Goal: Task Accomplishment & Management: Manage account settings

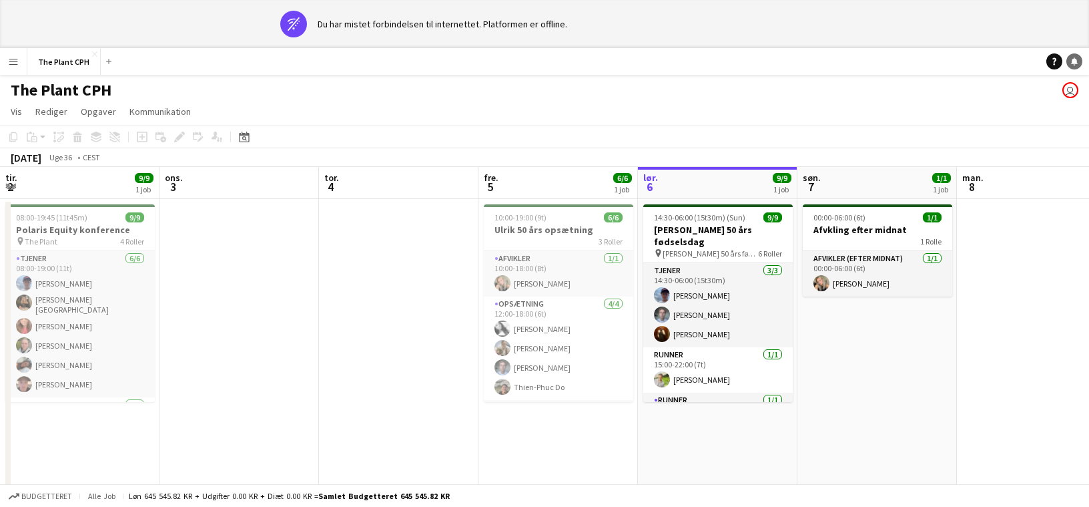
scroll to position [0, 347]
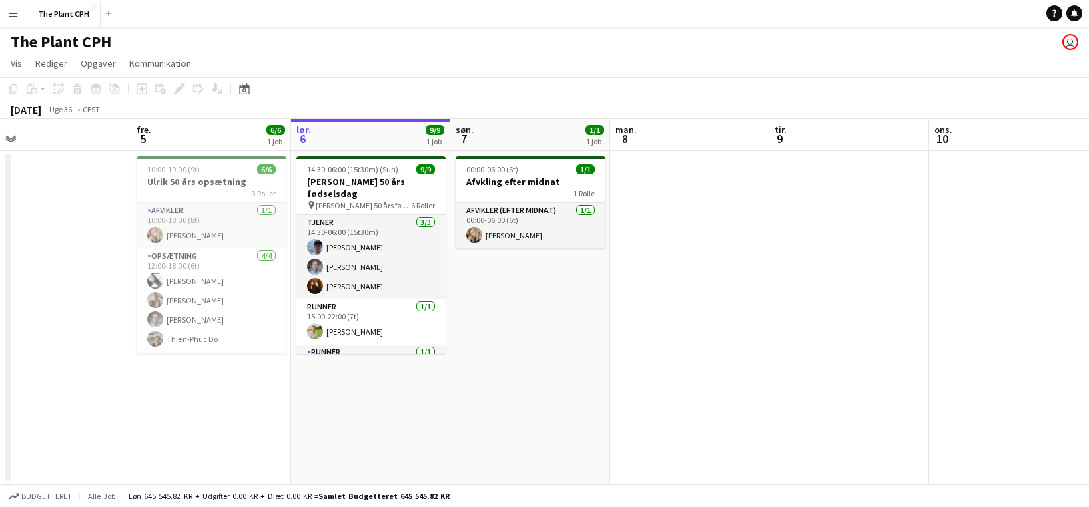
click at [500, 345] on app-date-cell "00:00-06:00 (6t) 1/1 Afvkling efter midnat 1 Rolle Afvikler (efter midnat) [DAT…" at bounding box center [531, 317] width 160 height 333
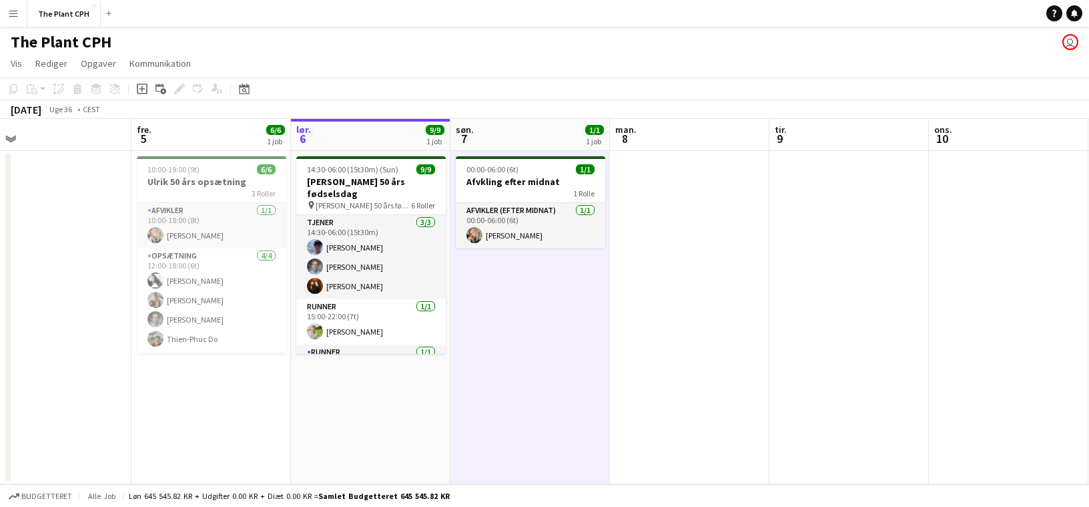
click at [728, 327] on app-date-cell at bounding box center [690, 317] width 160 height 333
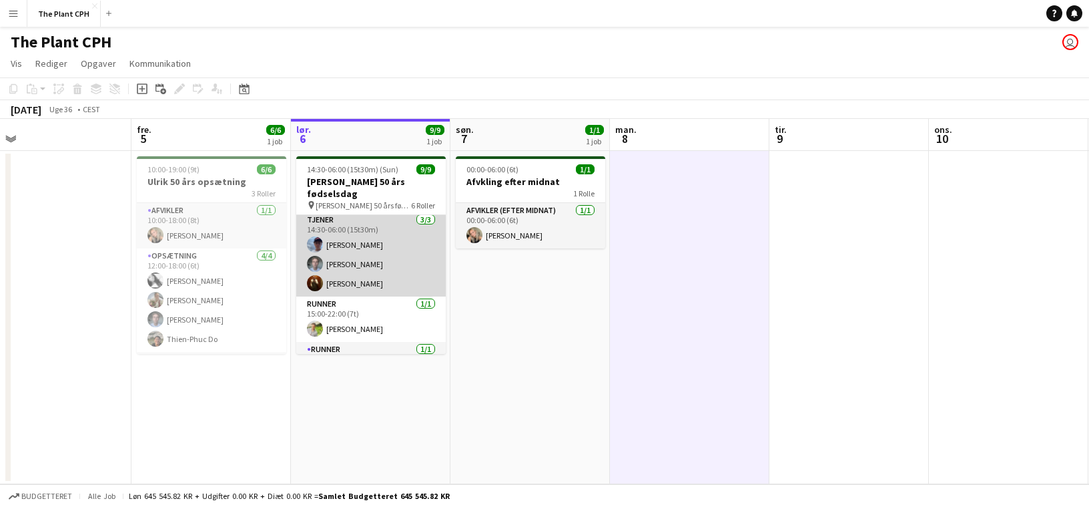
scroll to position [0, 0]
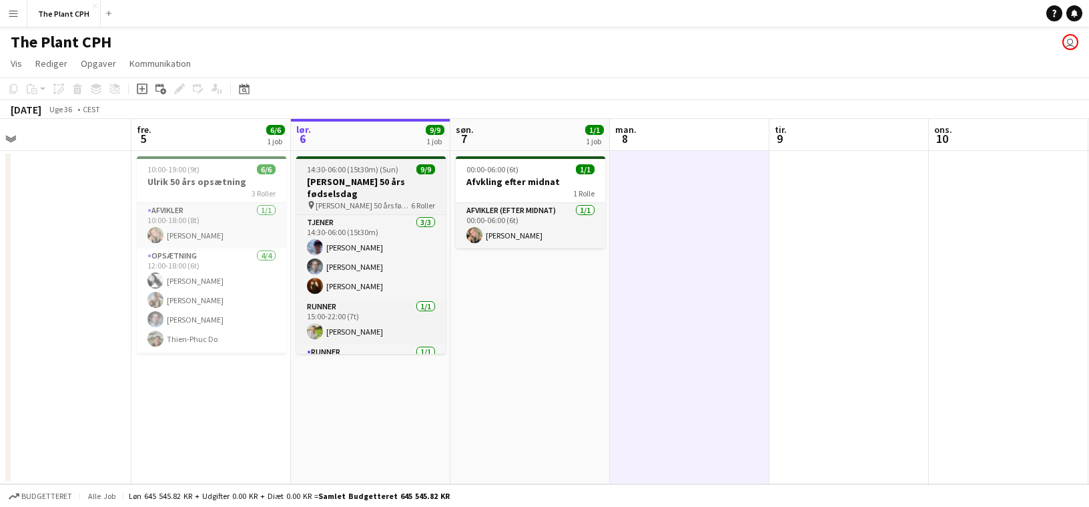
click at [371, 170] on span "14:30-06:00 (15t30m) (Sun)" at bounding box center [352, 169] width 91 height 10
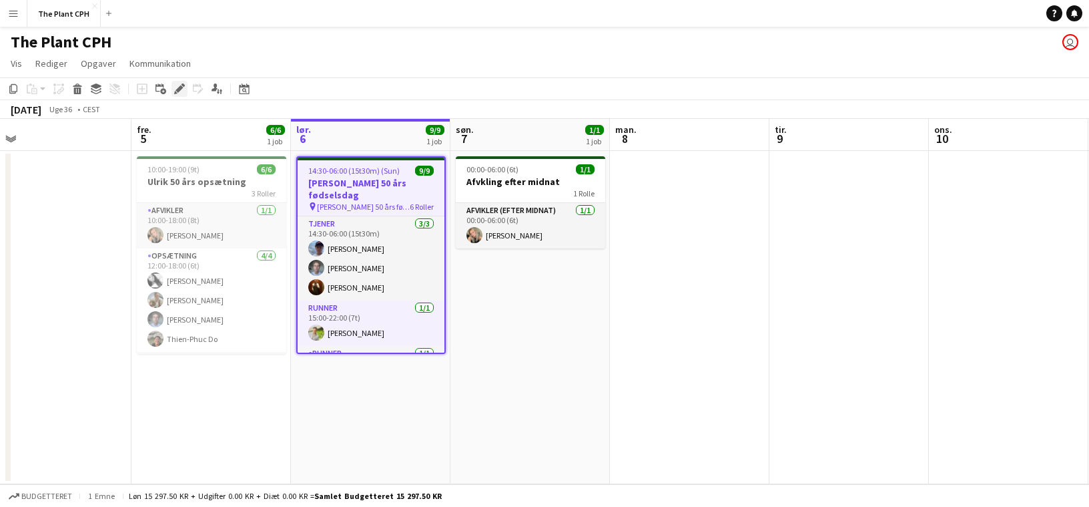
click at [177, 91] on icon at bounding box center [179, 88] width 7 height 7
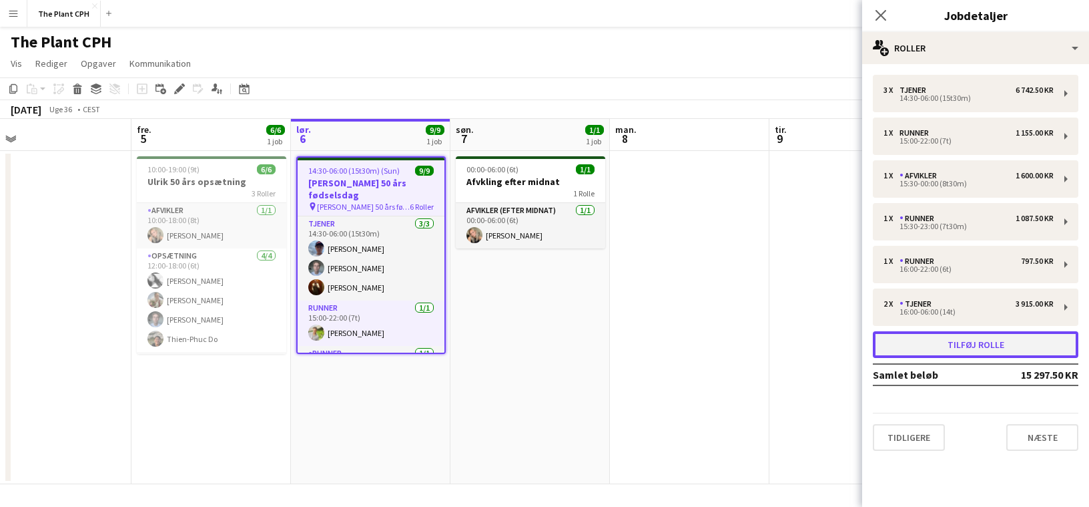
click at [949, 351] on button "Tilføj rolle" at bounding box center [976, 344] width 206 height 27
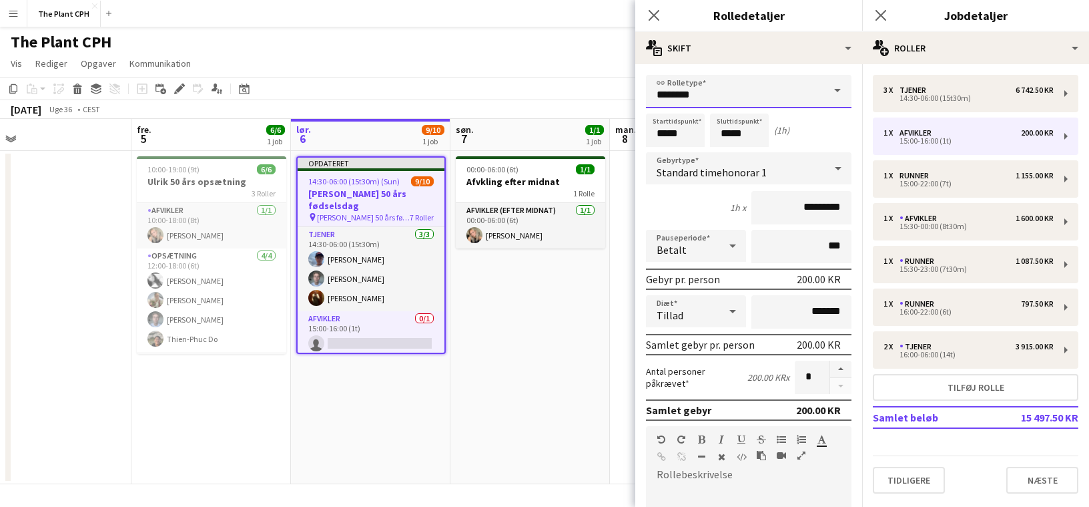
click at [758, 83] on input "********" at bounding box center [749, 91] width 206 height 33
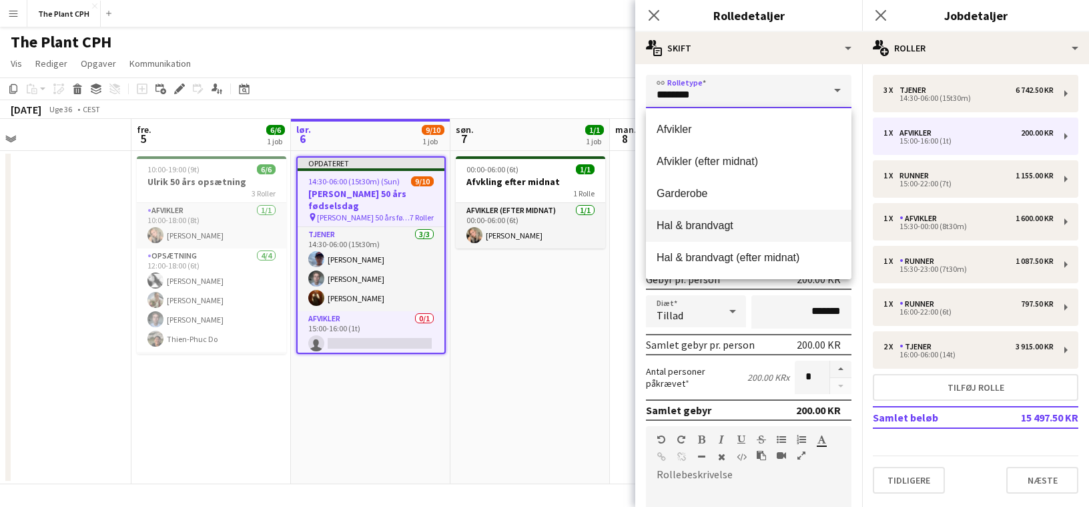
scroll to position [128, 0]
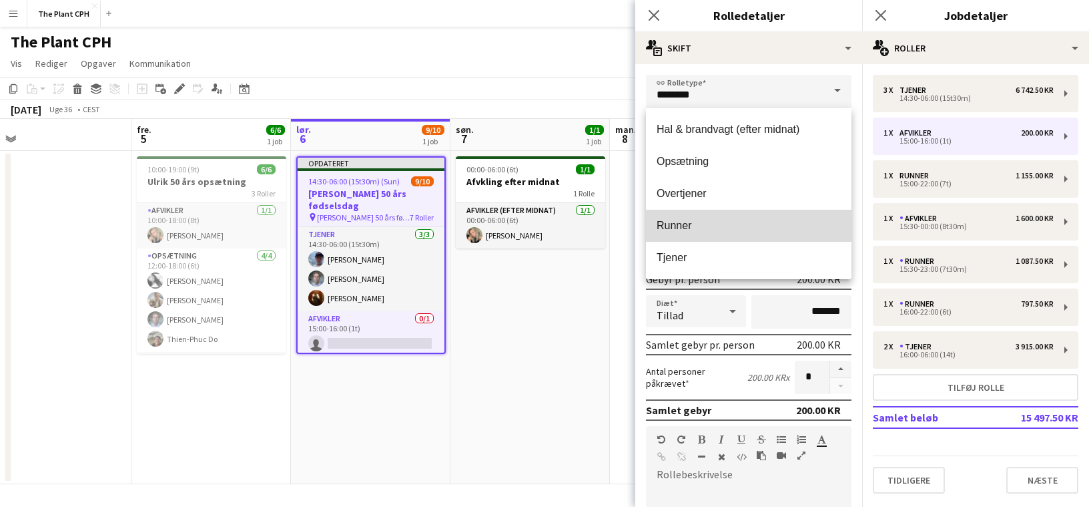
click at [744, 224] on span "Runner" at bounding box center [749, 225] width 184 height 13
type input "******"
type input "*********"
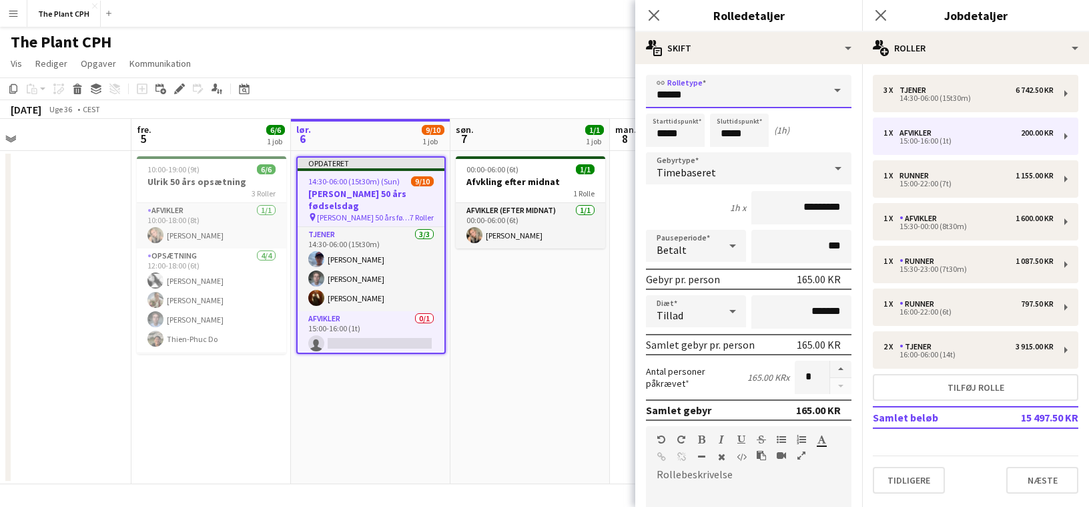
scroll to position [238, 0]
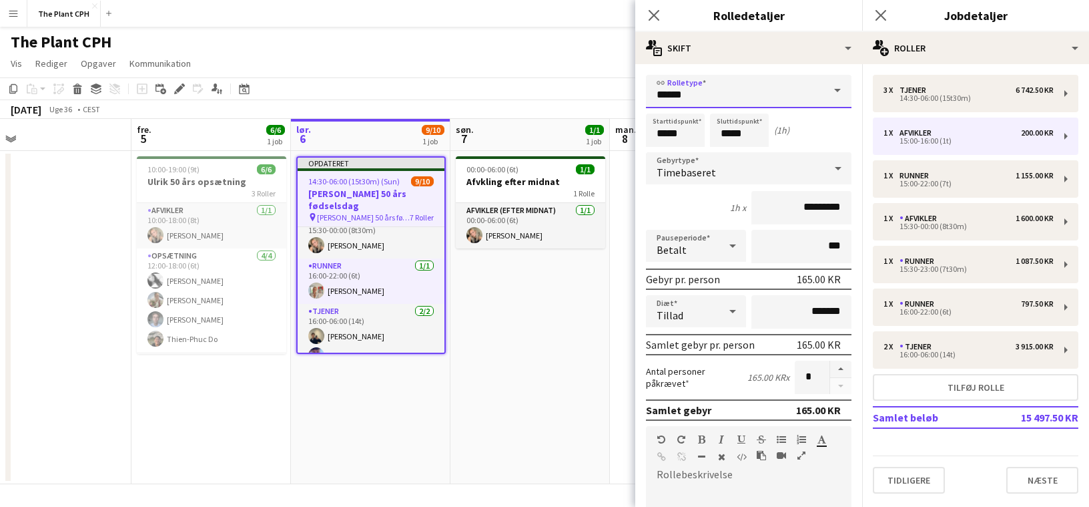
click at [744, 89] on input "******" at bounding box center [749, 91] width 206 height 33
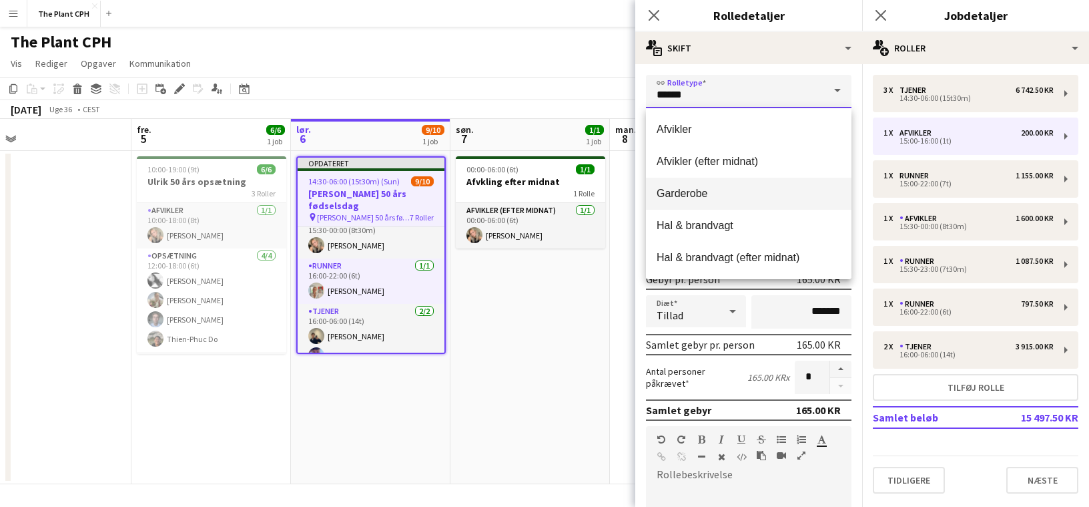
scroll to position [128, 0]
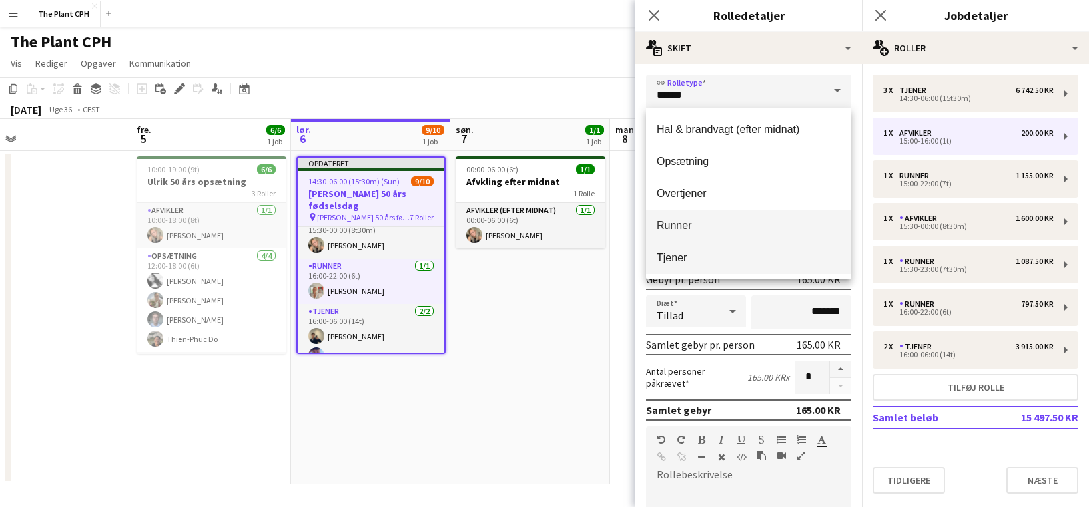
click at [701, 259] on span "Tjener" at bounding box center [749, 257] width 184 height 13
type input "******"
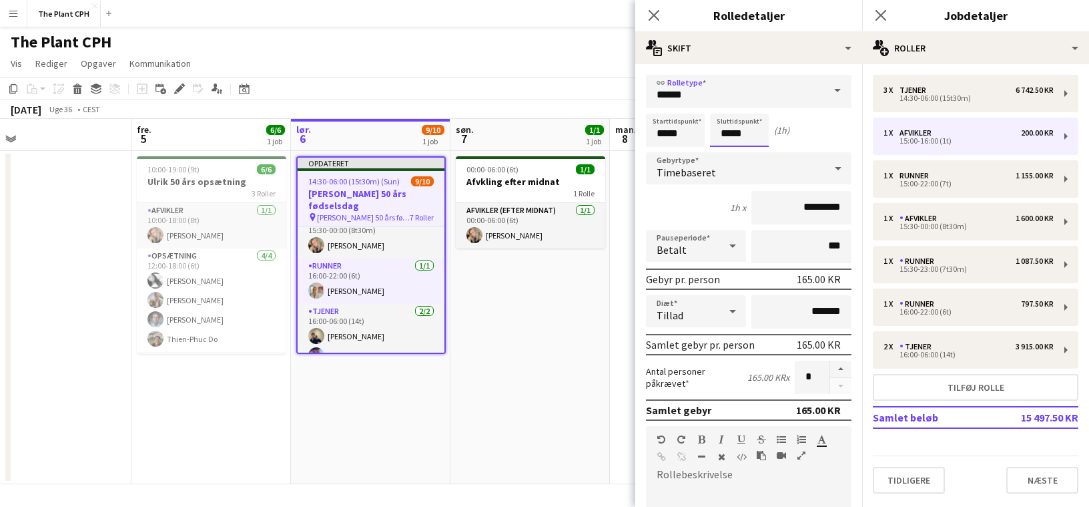
click at [740, 138] on input "*****" at bounding box center [739, 129] width 59 height 33
click at [724, 109] on div at bounding box center [726, 106] width 27 height 13
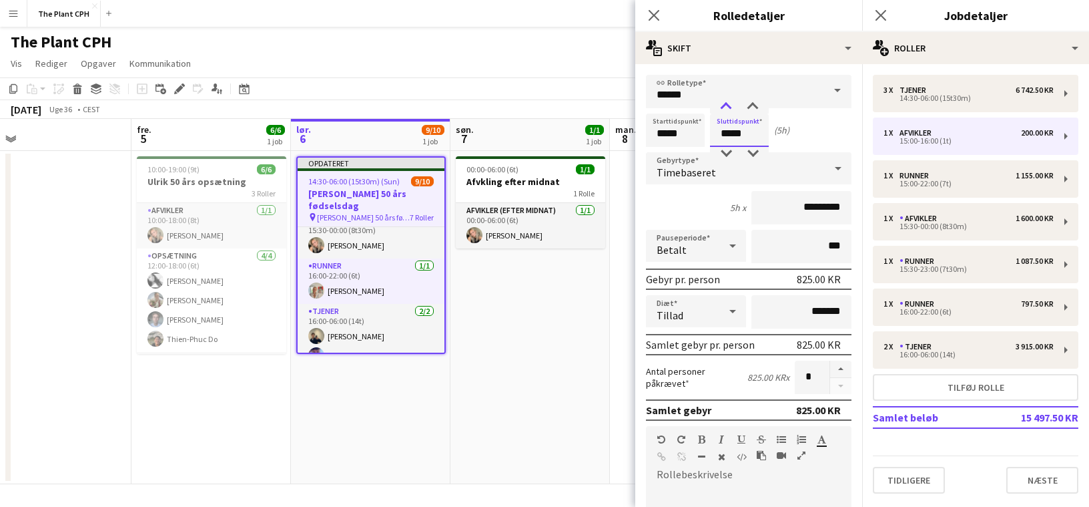
click at [724, 109] on div at bounding box center [726, 106] width 27 height 13
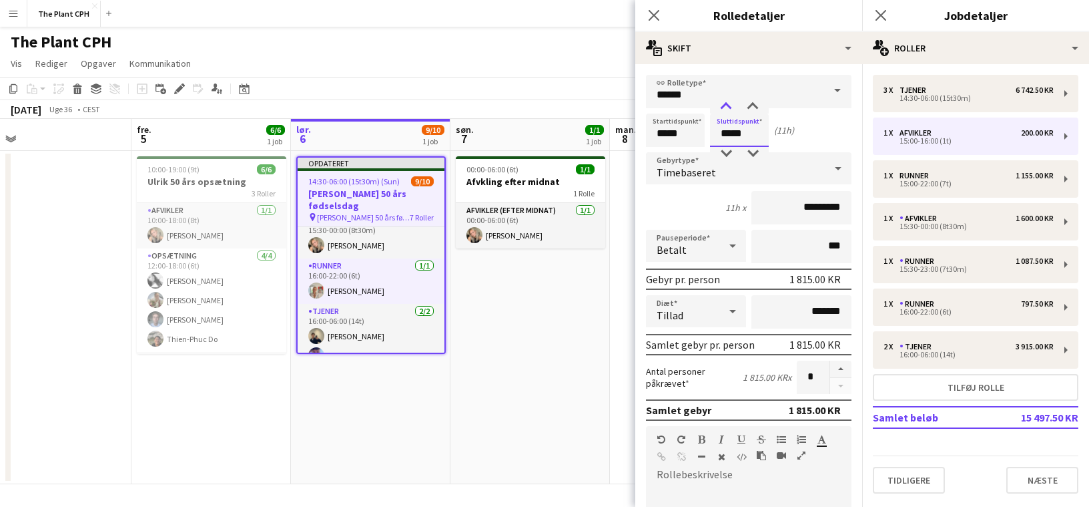
click at [724, 109] on div at bounding box center [726, 106] width 27 height 13
type input "*****"
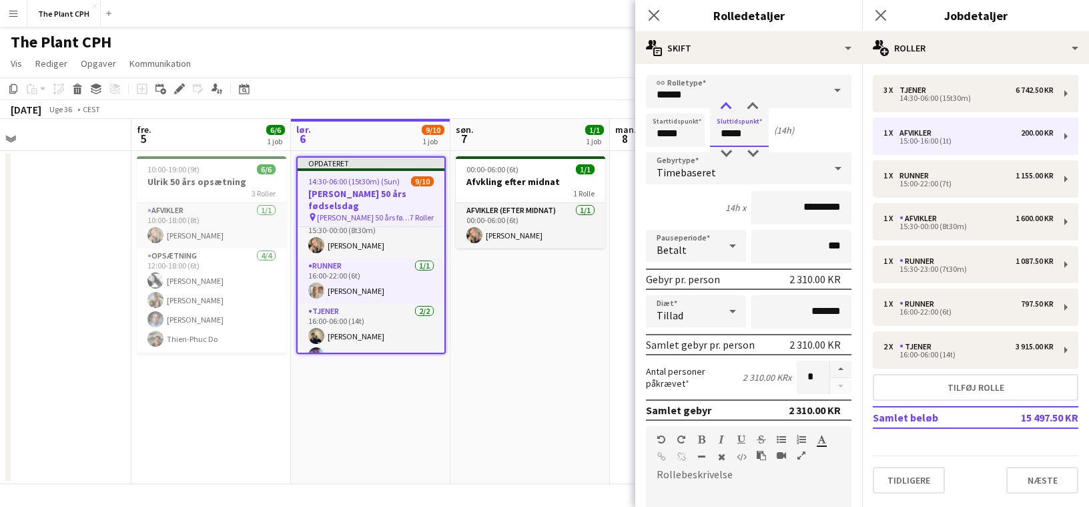
click at [724, 109] on div at bounding box center [726, 106] width 27 height 13
drag, startPoint x: 575, startPoint y: 358, endPoint x: 685, endPoint y: 329, distance: 113.3
click at [577, 358] on app-date-cell "00:00-06:00 (6t) 1/1 Afvkling efter midnat 1 Rolle Afvikler (efter midnat) [DAT…" at bounding box center [531, 317] width 160 height 333
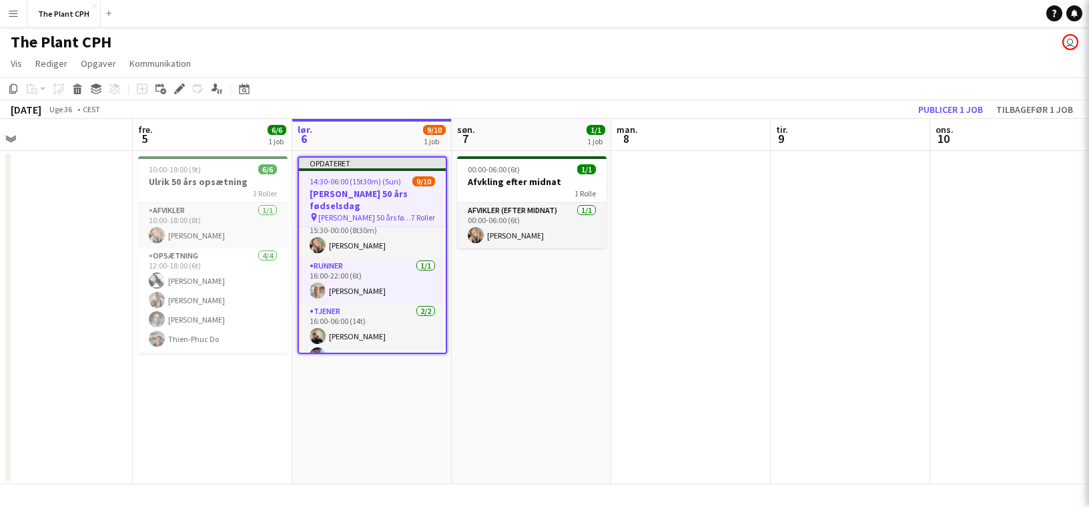
scroll to position [236, 0]
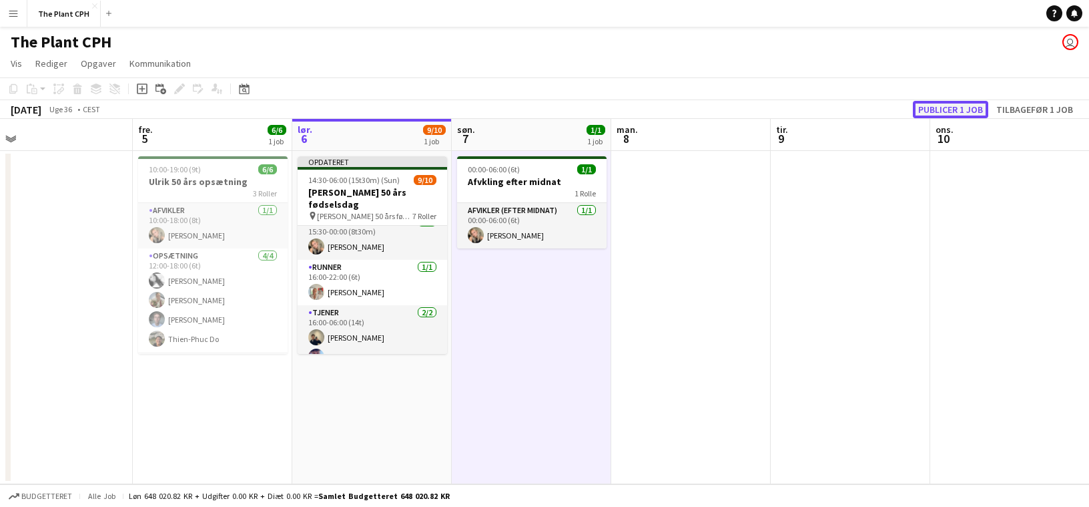
click at [945, 101] on button "Publicer 1 job" at bounding box center [950, 109] width 75 height 17
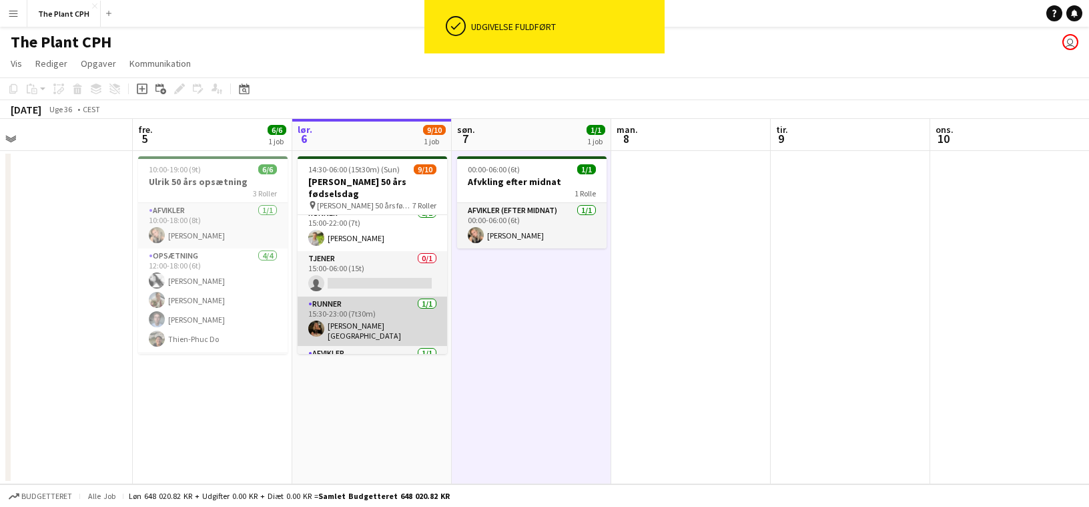
scroll to position [94, 0]
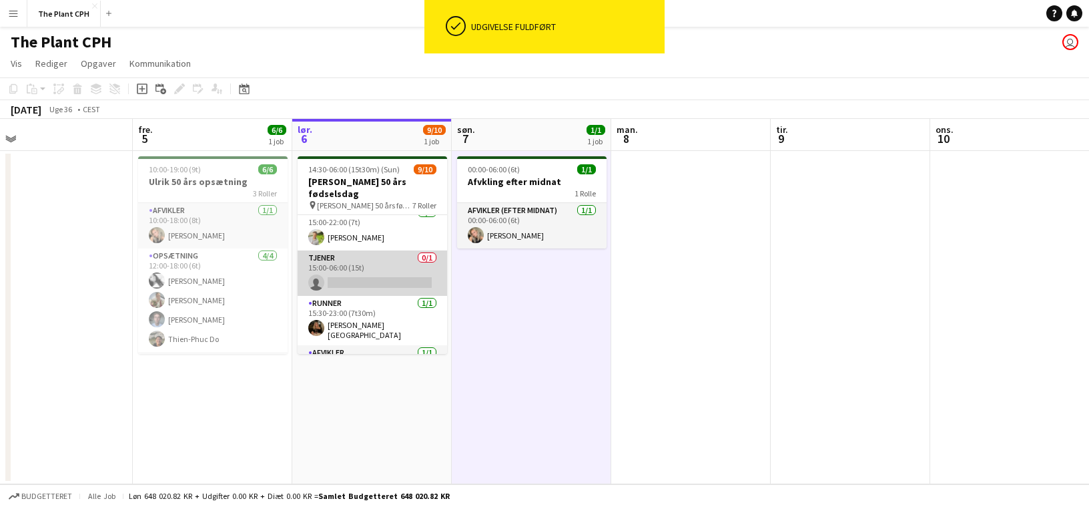
click at [419, 268] on app-card-role "Tjener 0/1 15:00-06:00 (15t) single-neutral-actions" at bounding box center [373, 272] width 150 height 45
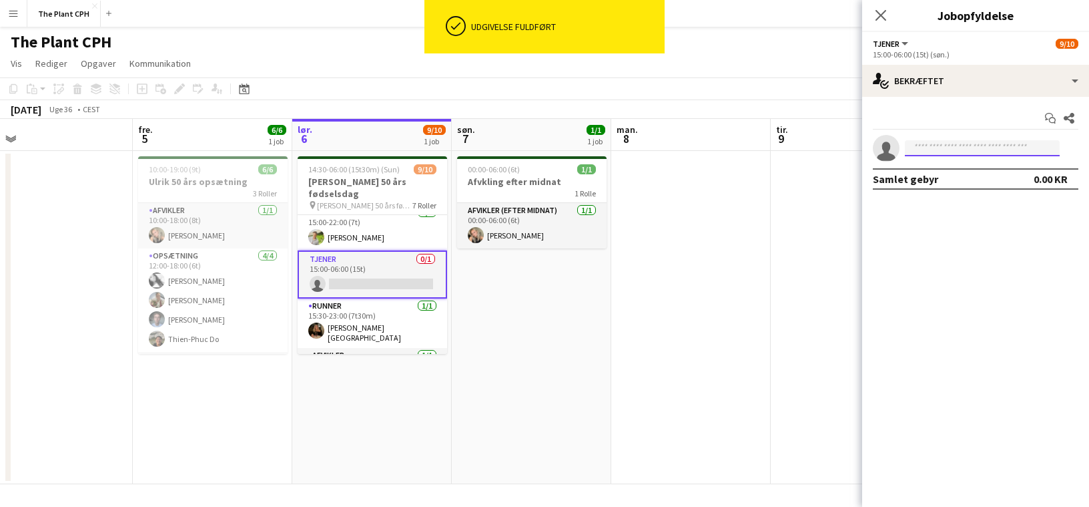
click at [940, 150] on input at bounding box center [982, 148] width 155 height 16
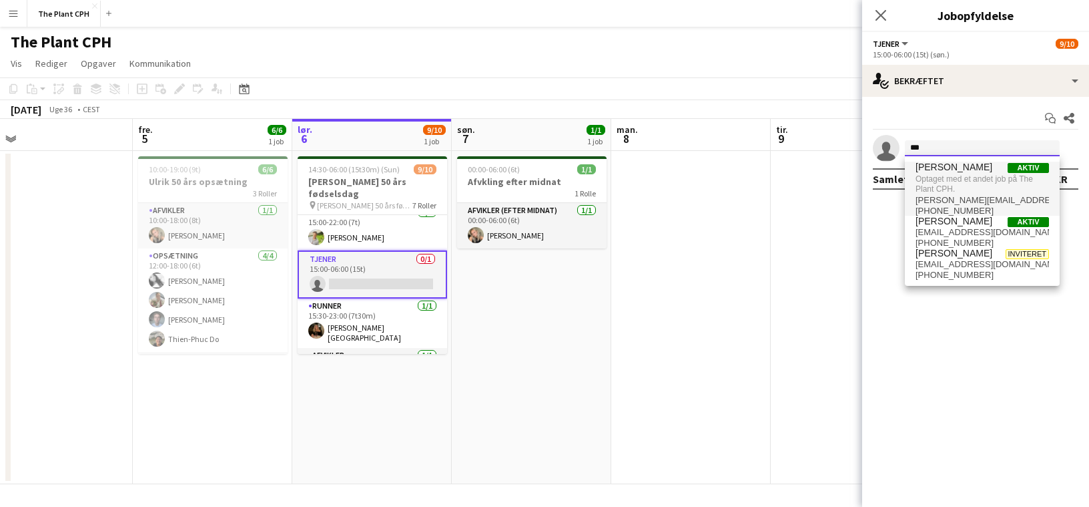
type input "***"
click at [1000, 179] on span "Optaget med et andet job på The Plant CPH." at bounding box center [983, 184] width 134 height 22
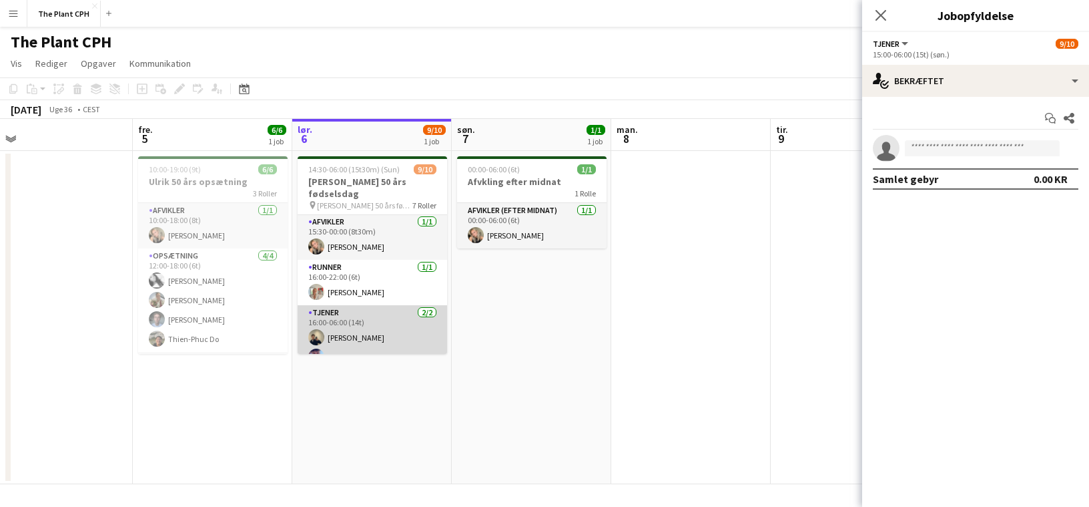
click at [375, 334] on app-card-role "Tjener [DATE] 16:00-06:00 (14t) [PERSON_NAME] [PERSON_NAME]" at bounding box center [373, 337] width 150 height 65
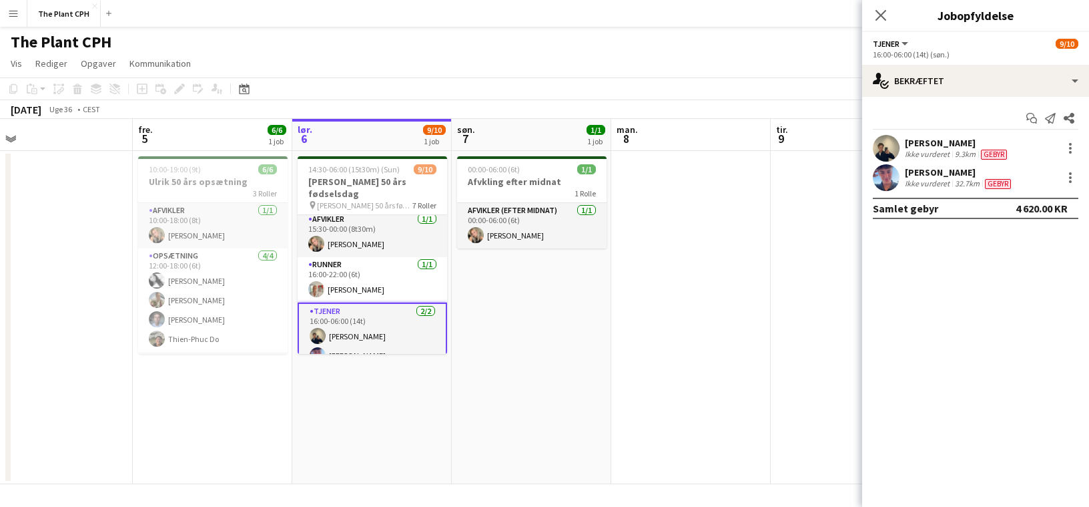
scroll to position [225, 0]
click at [761, 276] on app-date-cell at bounding box center [691, 317] width 160 height 333
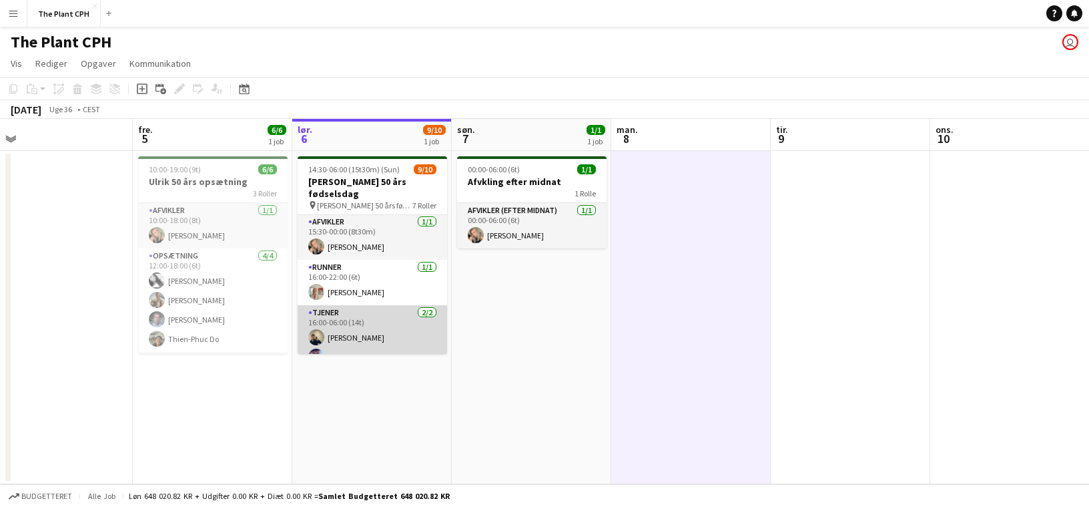
click at [326, 314] on app-card-role "Tjener [DATE] 16:00-06:00 (14t) [PERSON_NAME] [PERSON_NAME]" at bounding box center [373, 337] width 150 height 65
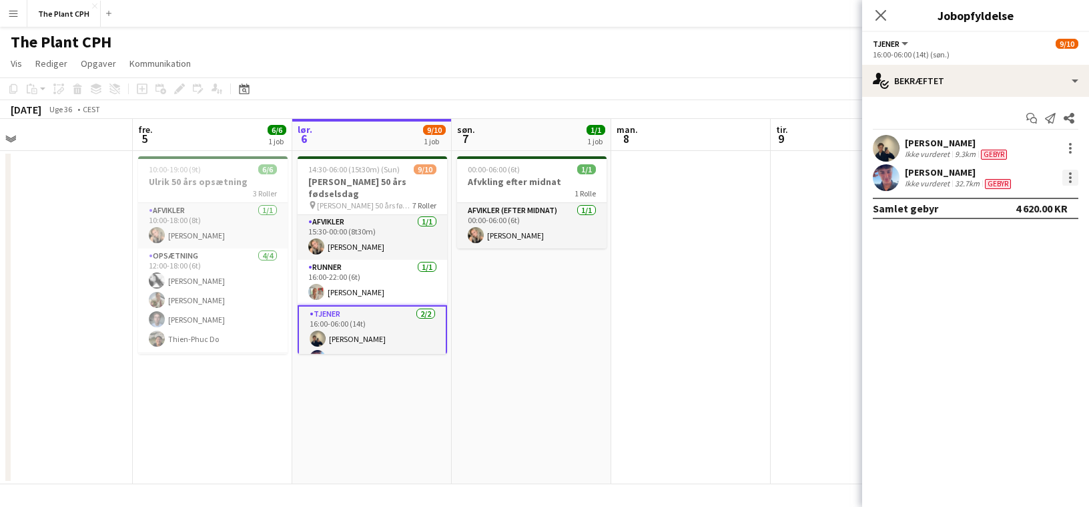
click at [1067, 174] on div at bounding box center [1071, 178] width 16 height 16
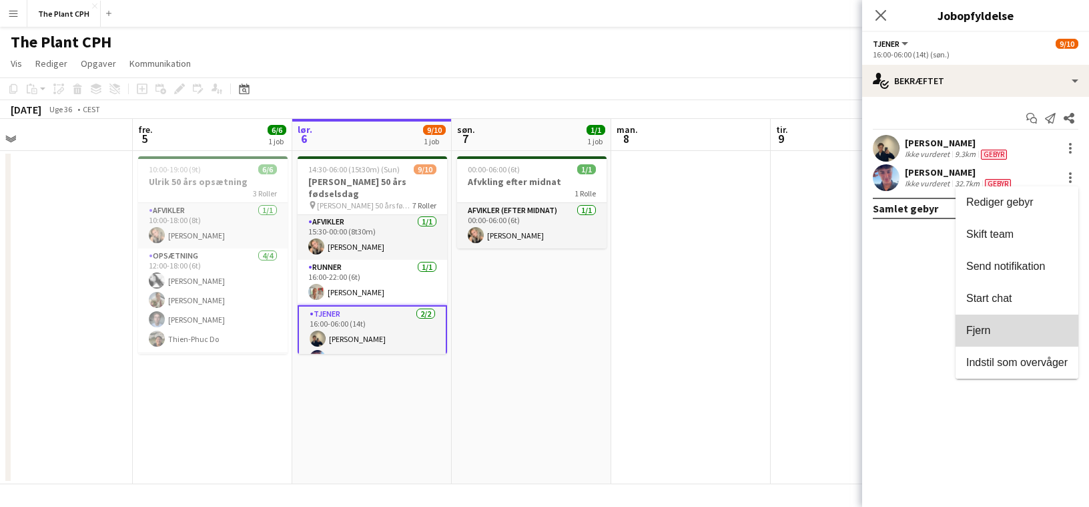
click at [991, 330] on span "Fjern" at bounding box center [1017, 330] width 101 height 12
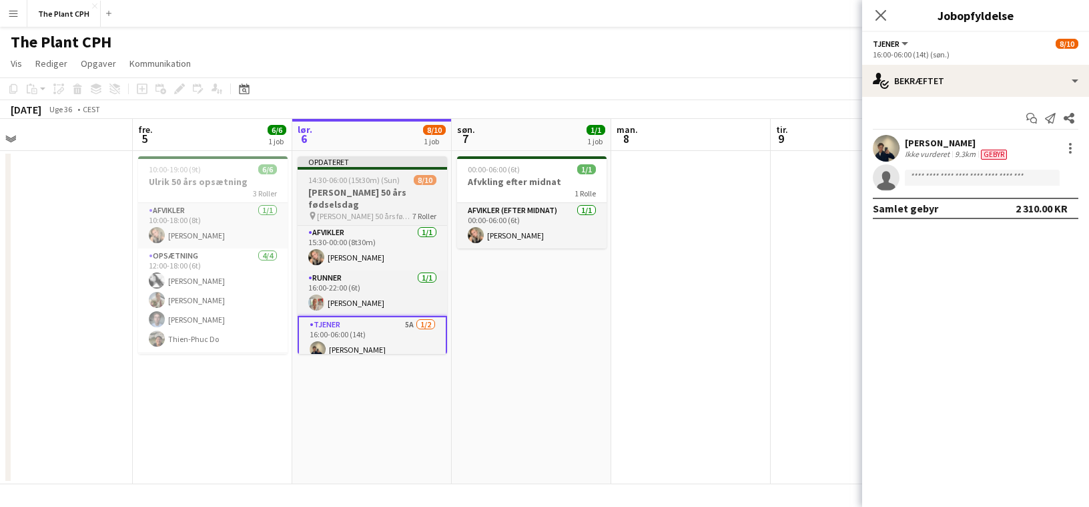
click at [399, 171] on app-job-card "Opdateret 14:30-06:00 (15t30m) (Sun) 8/10 Ulrik 50 års fødselsdag pin [PERSON_N…" at bounding box center [373, 255] width 150 height 198
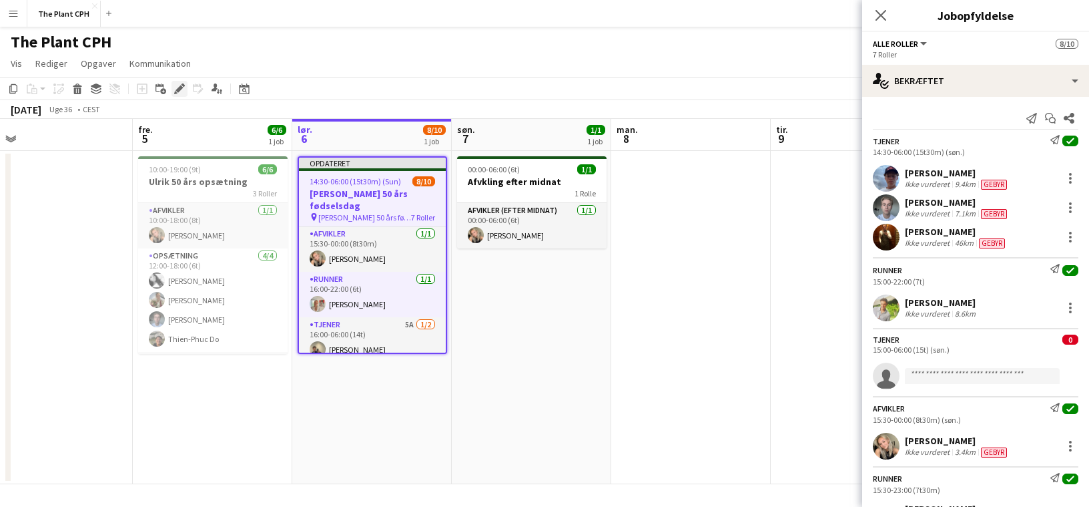
click at [186, 91] on div "Tilføj opgave Tilføj linket opgave Rediger [PERSON_NAME] tilknyttet job Ansøgere" at bounding box center [174, 89] width 102 height 16
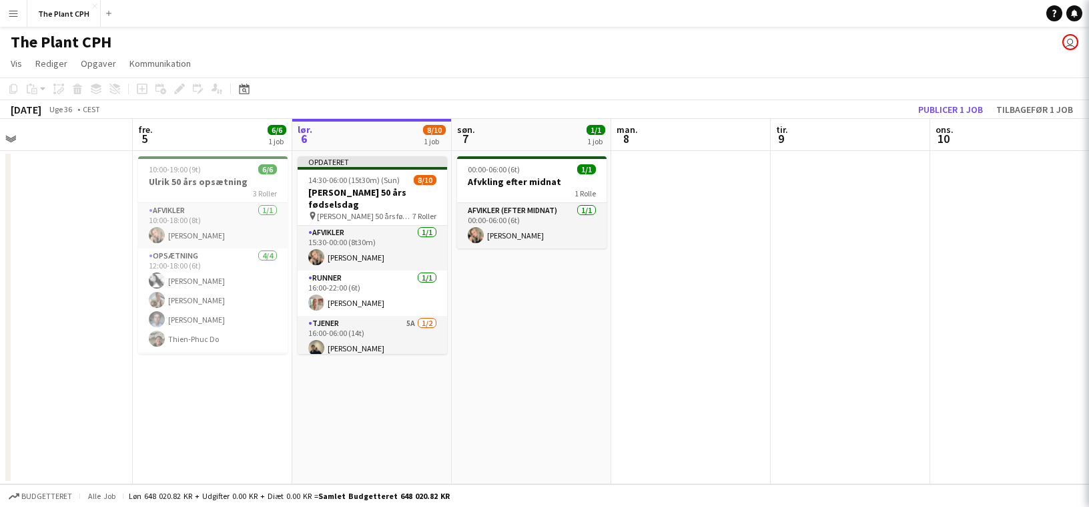
click at [172, 91] on div "Tilføj opgave Tilføj linket opgave Rediger [PERSON_NAME] tilknyttet job Ansøgere" at bounding box center [174, 89] width 102 height 16
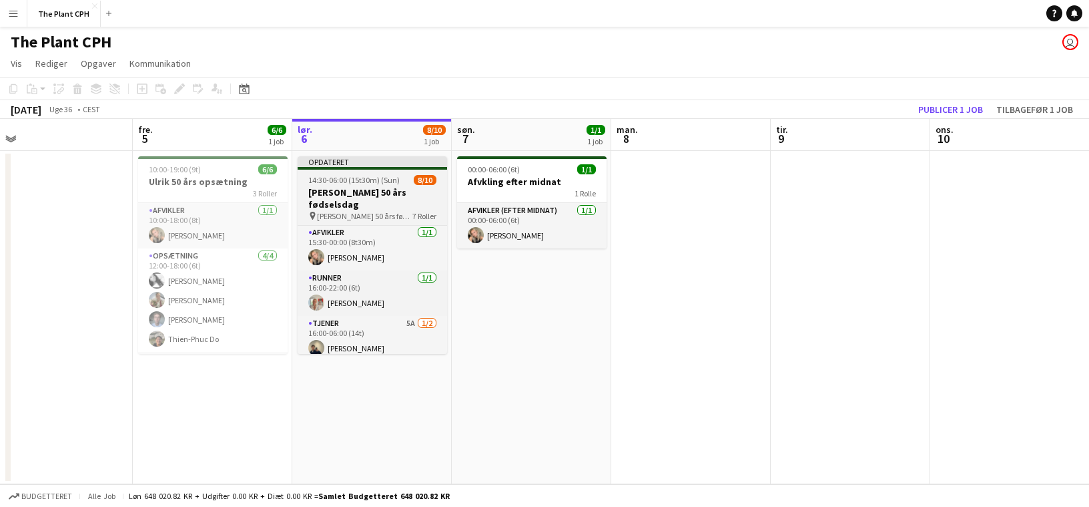
click at [407, 194] on h3 "[PERSON_NAME] 50 års fødselsdag" at bounding box center [373, 198] width 150 height 24
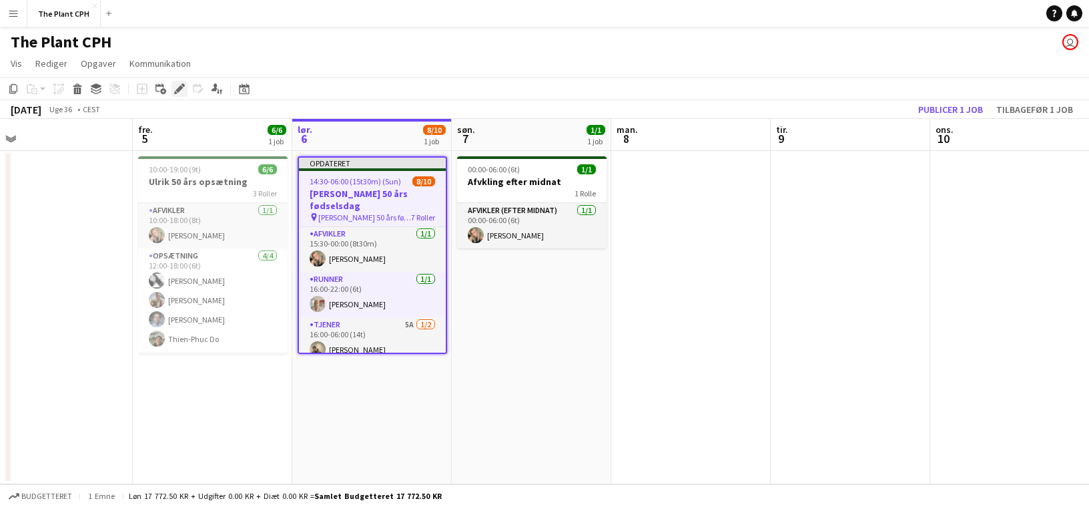
click at [176, 85] on icon "Rediger" at bounding box center [179, 88] width 11 height 11
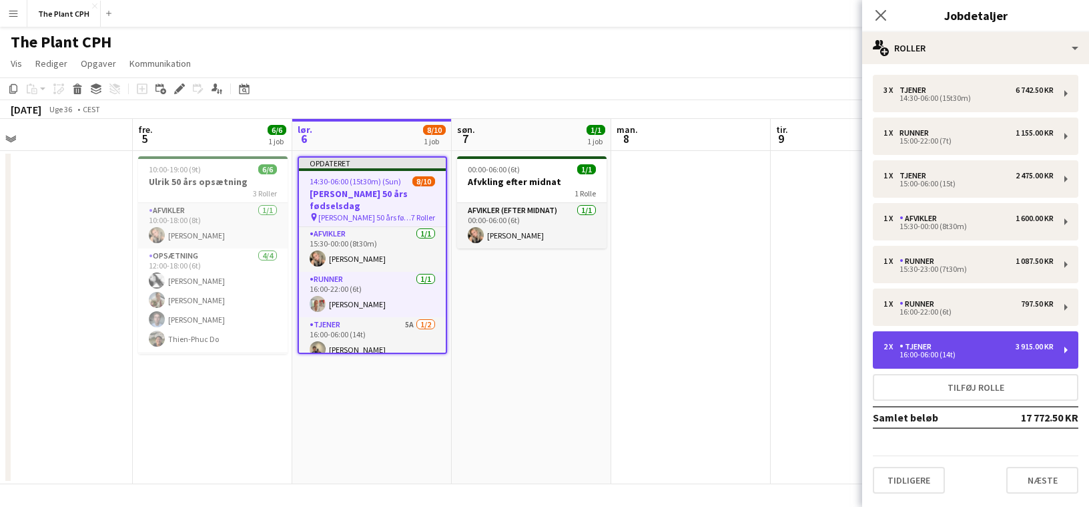
click at [1007, 339] on div "2 x Tjener 3 915.00 KR 16:00-06:00 (14t)" at bounding box center [976, 349] width 206 height 37
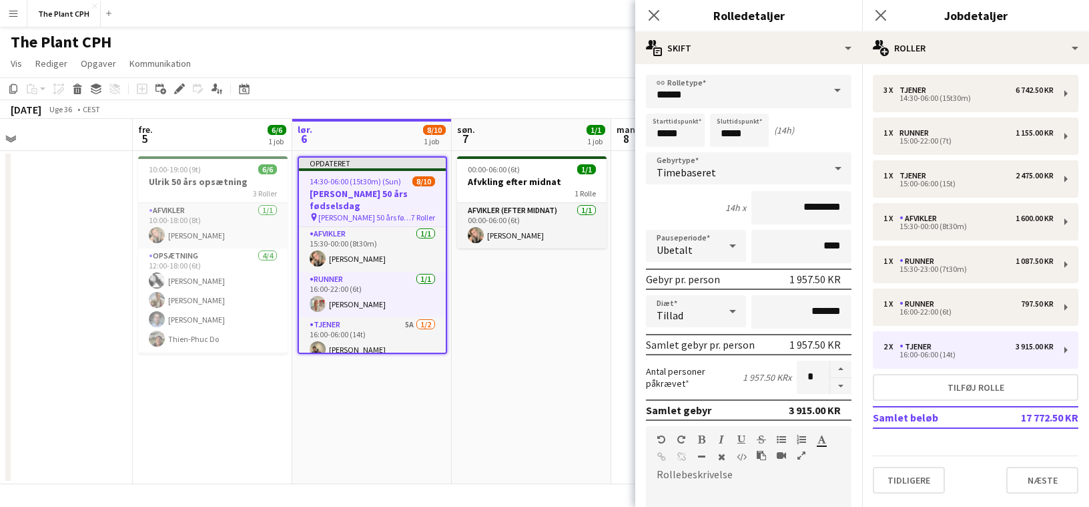
click at [844, 397] on form "link Rolletype ****** Starttidspunkt ***** Sluttidspunkt ***** (14h) Gebyrtype …" at bounding box center [749, 482] width 227 height 814
click at [845, 394] on form "link Rolletype ****** Starttidspunkt ***** Sluttidspunkt ***** (14h) Gebyrtype …" at bounding box center [749, 482] width 227 height 814
click at [846, 389] on button "button" at bounding box center [840, 386] width 21 height 17
type input "*"
click at [623, 333] on app-date-cell at bounding box center [691, 317] width 160 height 333
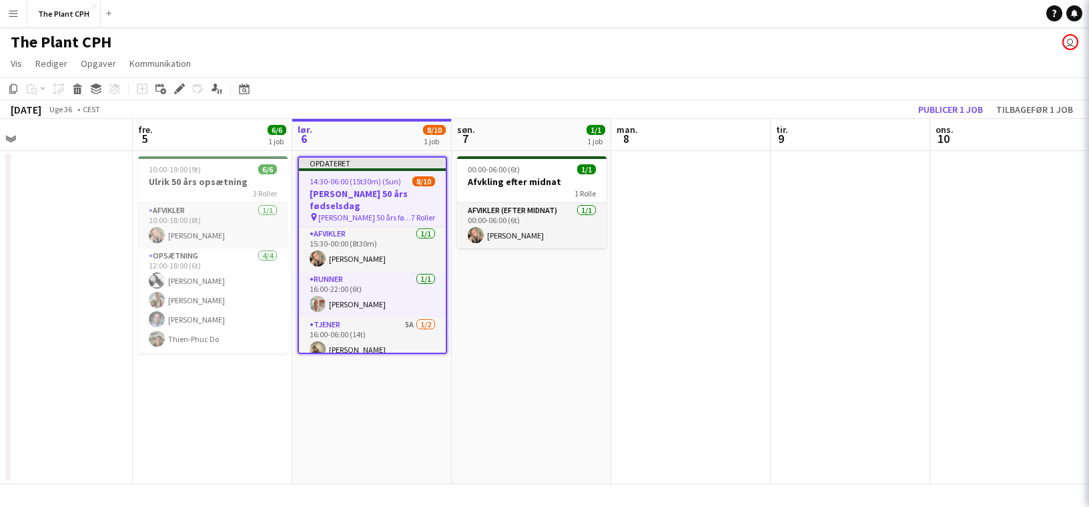
scroll to position [216, 0]
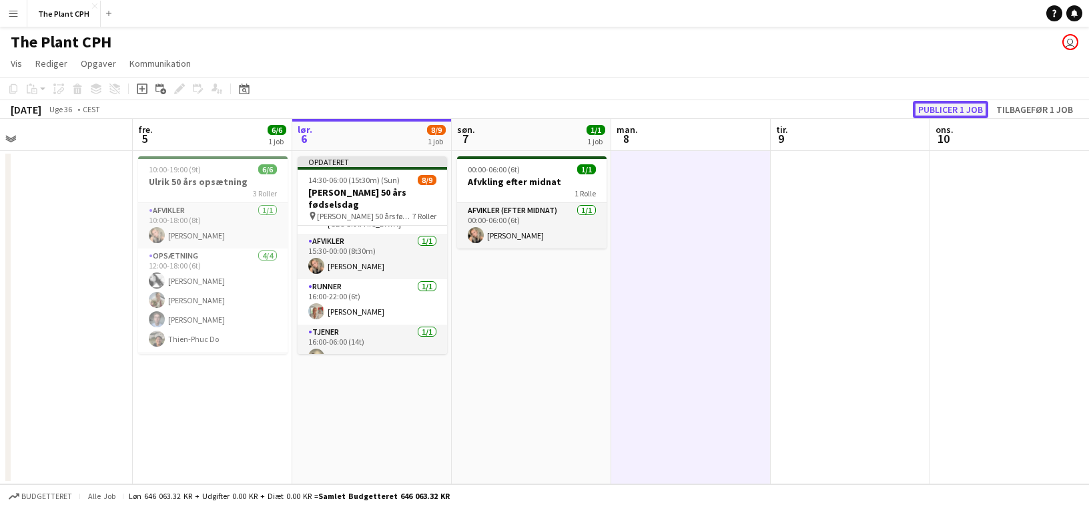
click at [942, 111] on button "Publicer 1 job" at bounding box center [950, 109] width 75 height 17
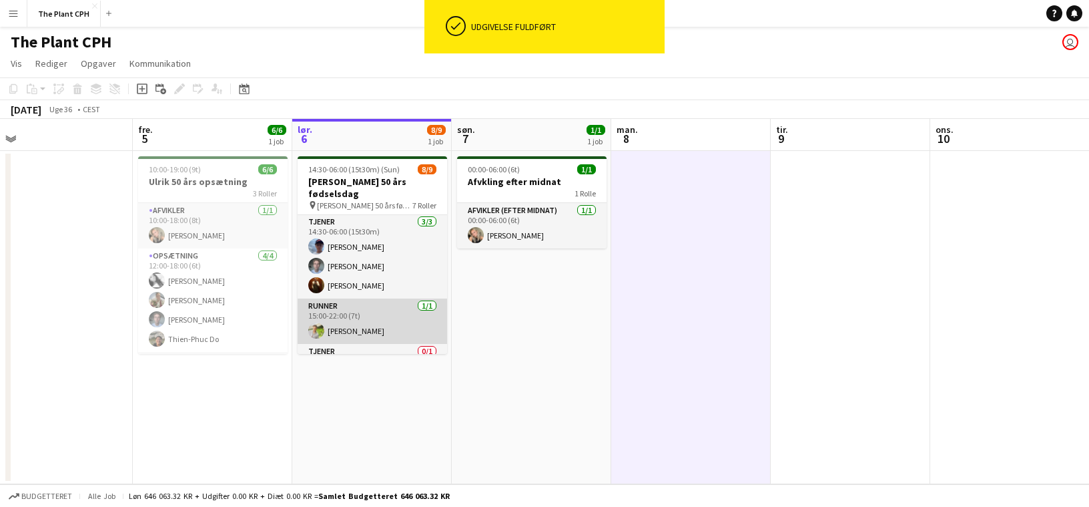
scroll to position [11, 0]
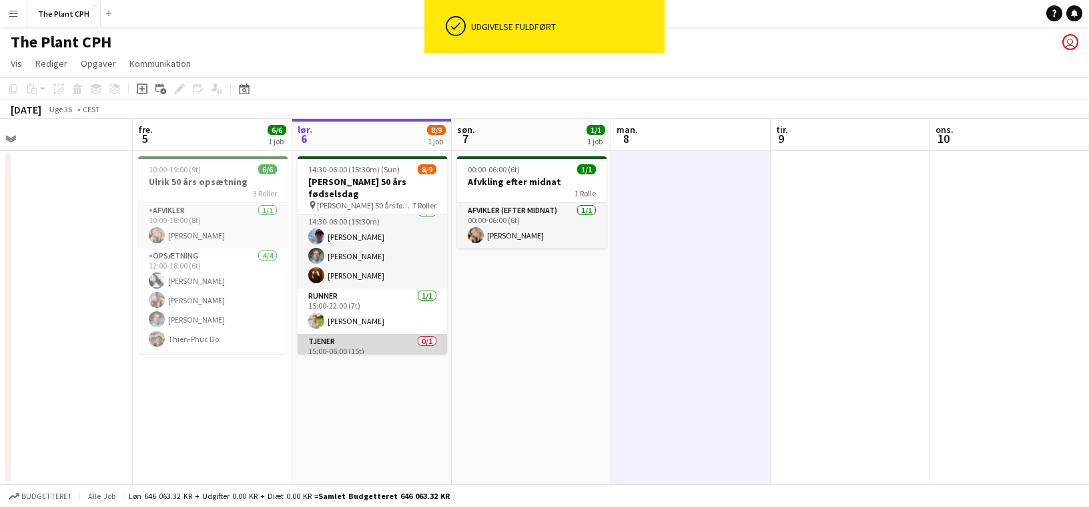
click at [367, 334] on app-card-role "Tjener 0/1 15:00-06:00 (15t) single-neutral-actions" at bounding box center [373, 356] width 150 height 45
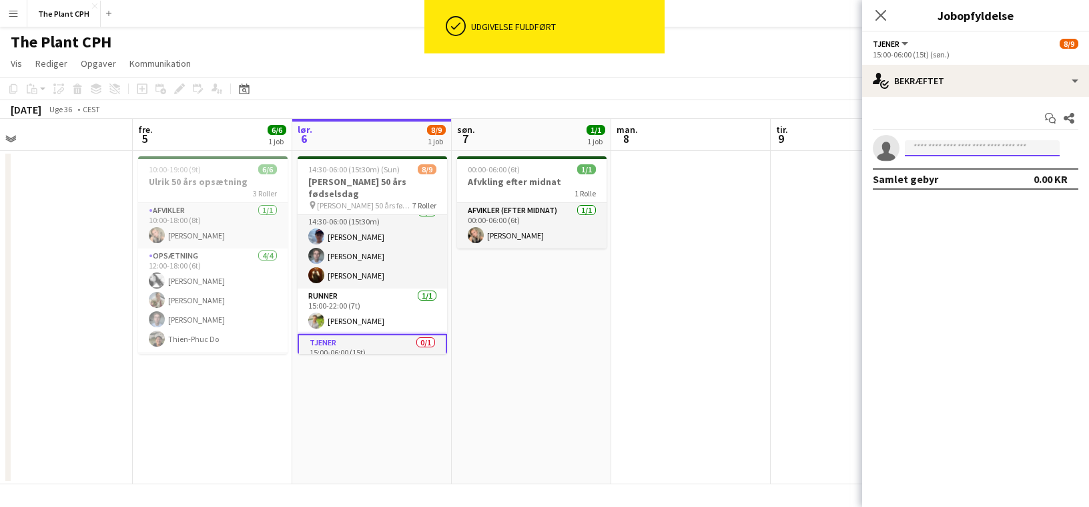
click at [971, 141] on input at bounding box center [982, 148] width 155 height 16
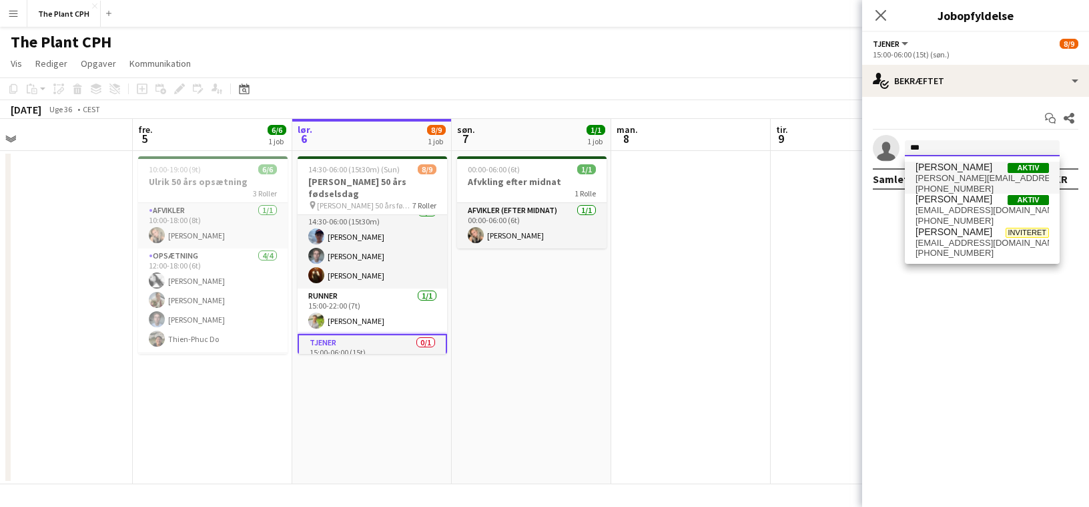
type input "***"
click at [996, 170] on span "[PERSON_NAME] Aktiv" at bounding box center [983, 167] width 134 height 11
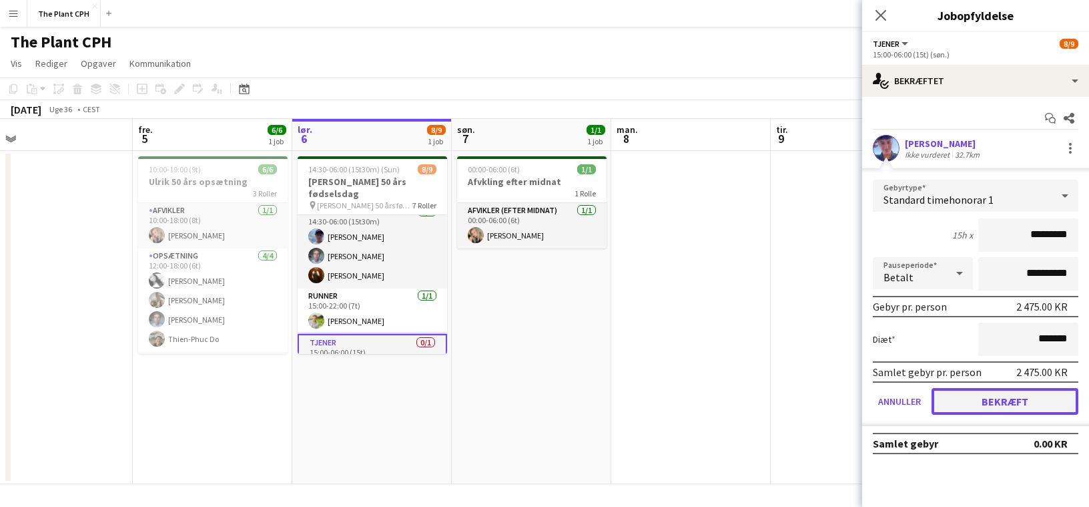
click at [1005, 401] on button "Bekræft" at bounding box center [1005, 401] width 147 height 27
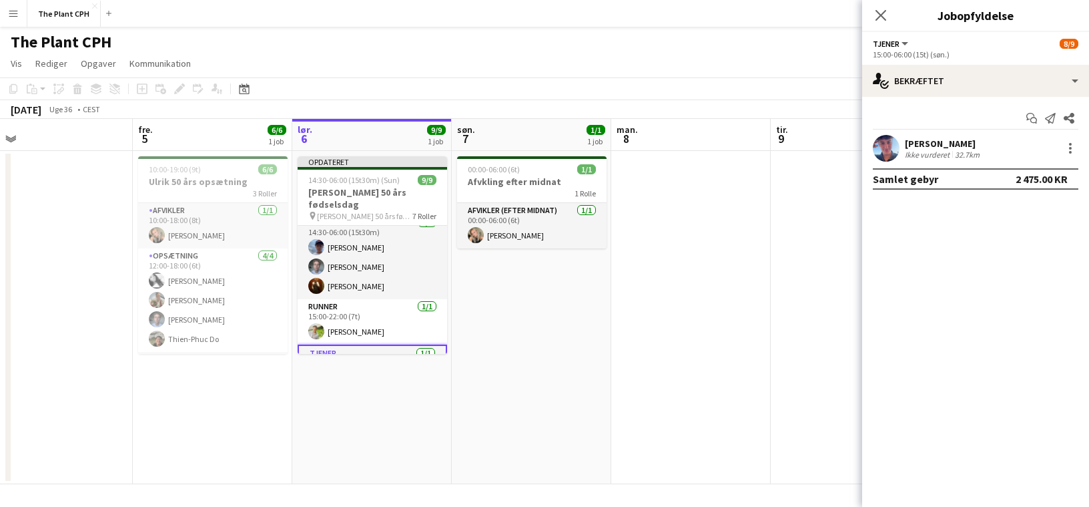
click at [839, 80] on app-toolbar "Kopier Indsæt Indsæt Kommando V Indsæt med mandskab Kommando Skift V Indsæt lin…" at bounding box center [544, 88] width 1089 height 23
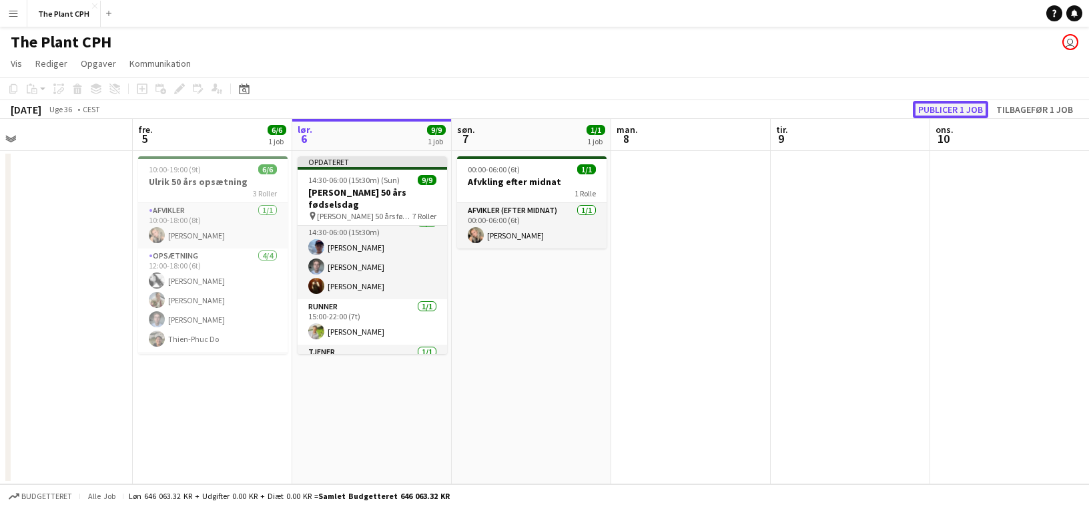
click at [975, 109] on button "Publicer 1 job" at bounding box center [950, 109] width 75 height 17
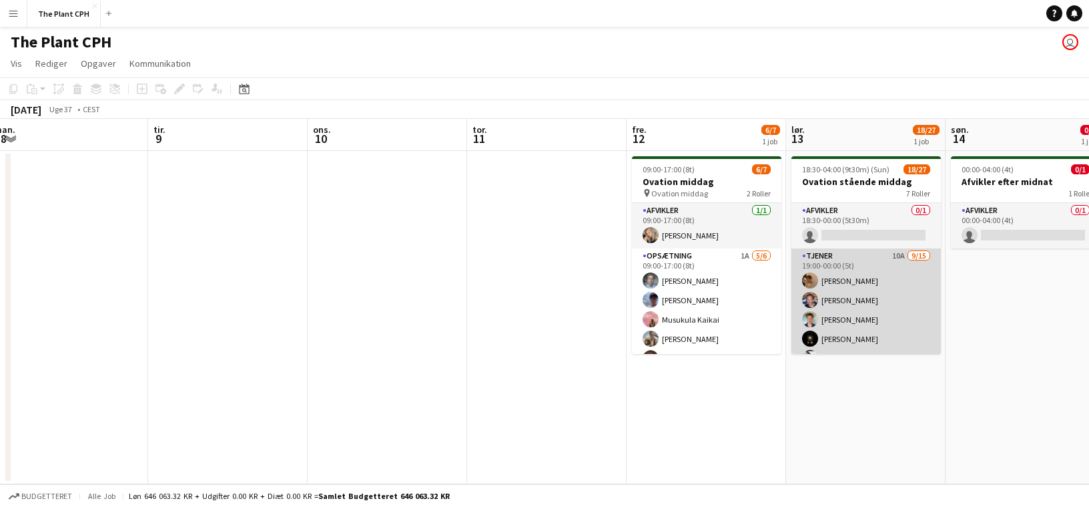
scroll to position [0, 491]
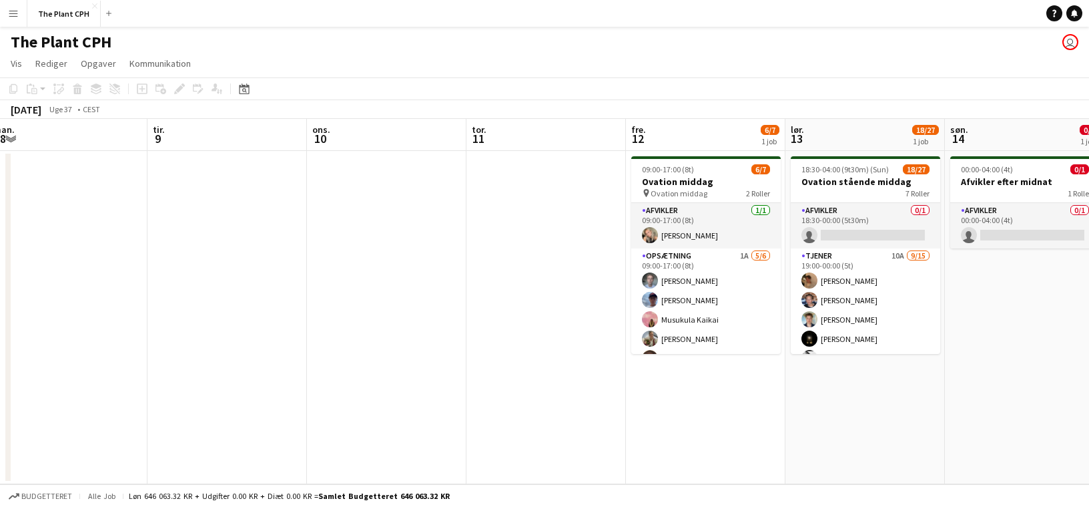
click at [19, 19] on button "Menu" at bounding box center [13, 13] width 27 height 27
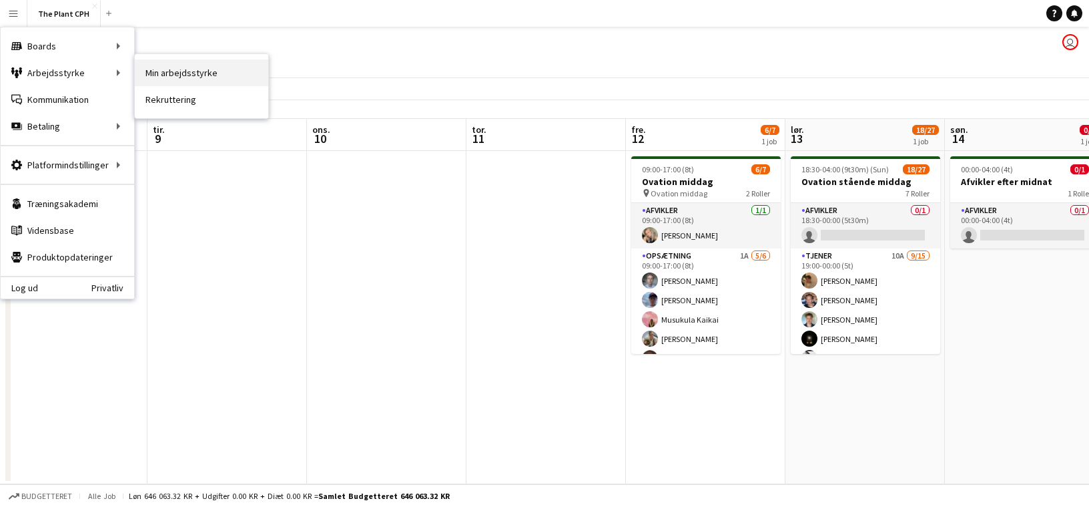
click at [184, 75] on link "Min arbejdsstyrke" at bounding box center [202, 72] width 134 height 27
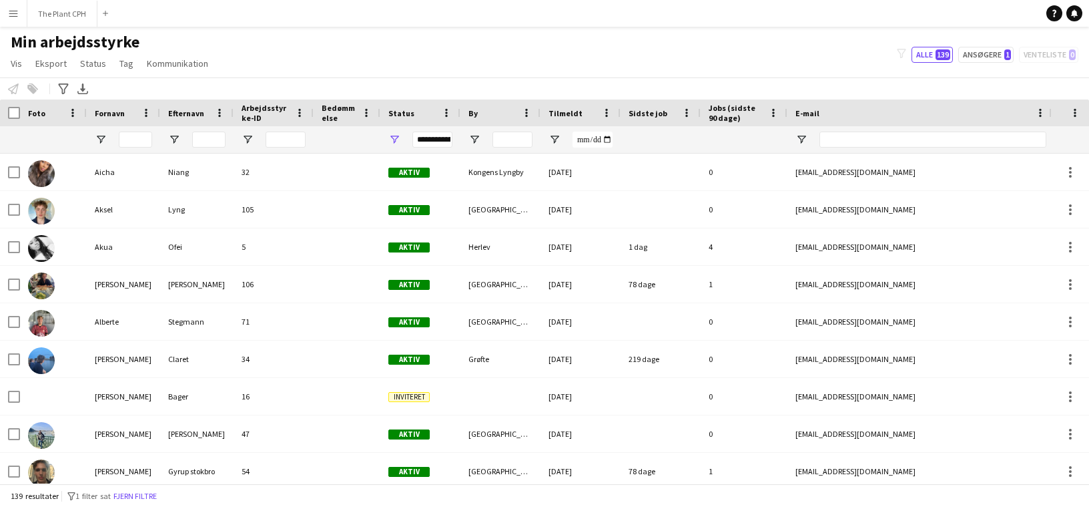
click at [21, 15] on button "Menu" at bounding box center [13, 13] width 27 height 27
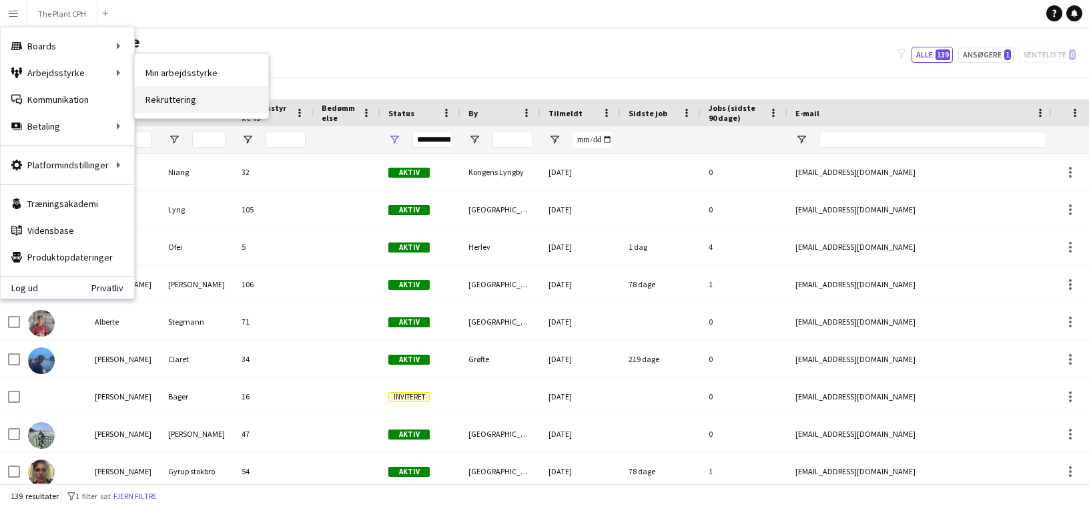
click at [186, 101] on link "Rekruttering" at bounding box center [202, 99] width 134 height 27
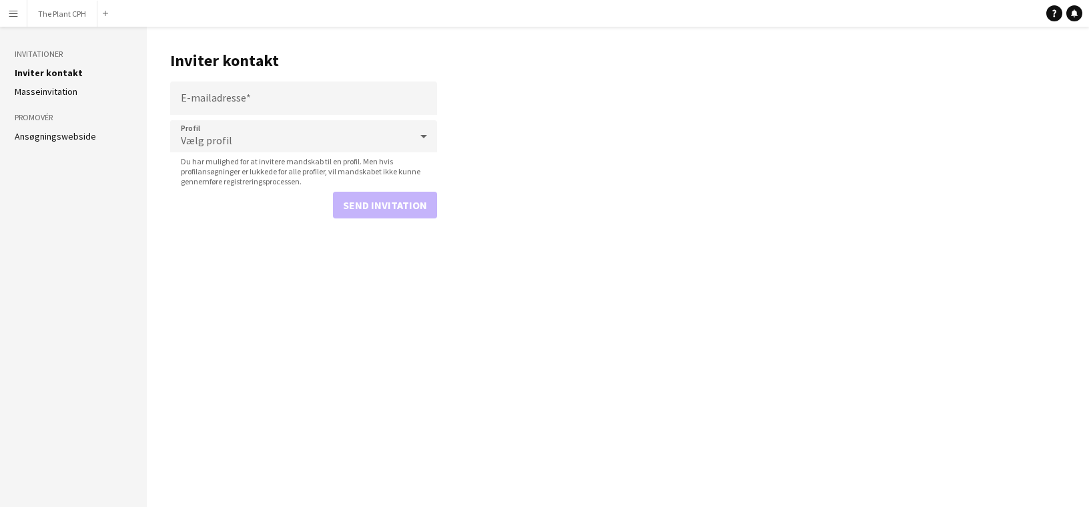
click at [61, 140] on link "Ansøgningswebside" at bounding box center [55, 136] width 81 height 12
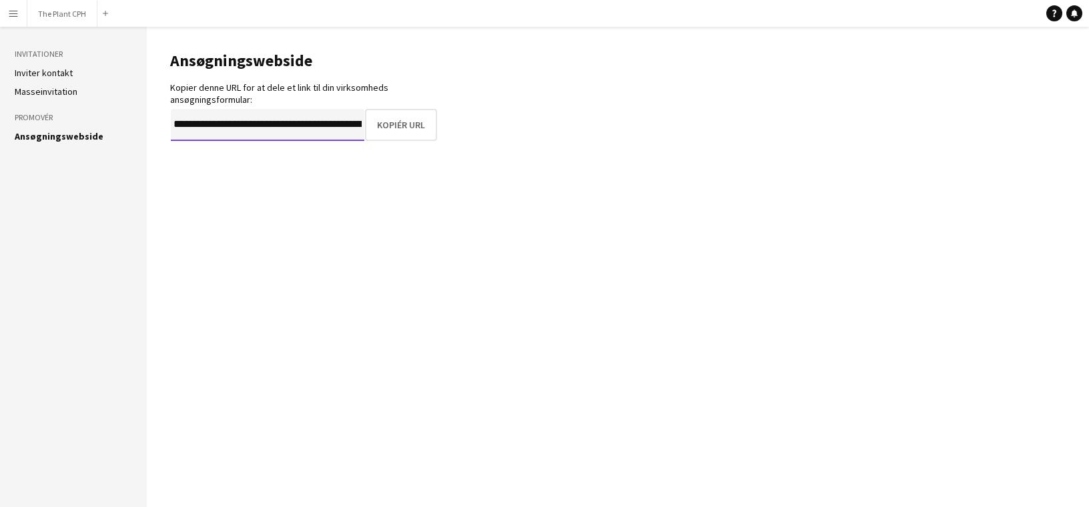
click at [286, 139] on input "**********" at bounding box center [268, 125] width 194 height 32
click at [389, 133] on button "Kopiér URL" at bounding box center [401, 125] width 71 height 32
click at [55, 15] on button "The Plant CPH Luk" at bounding box center [62, 14] width 70 height 26
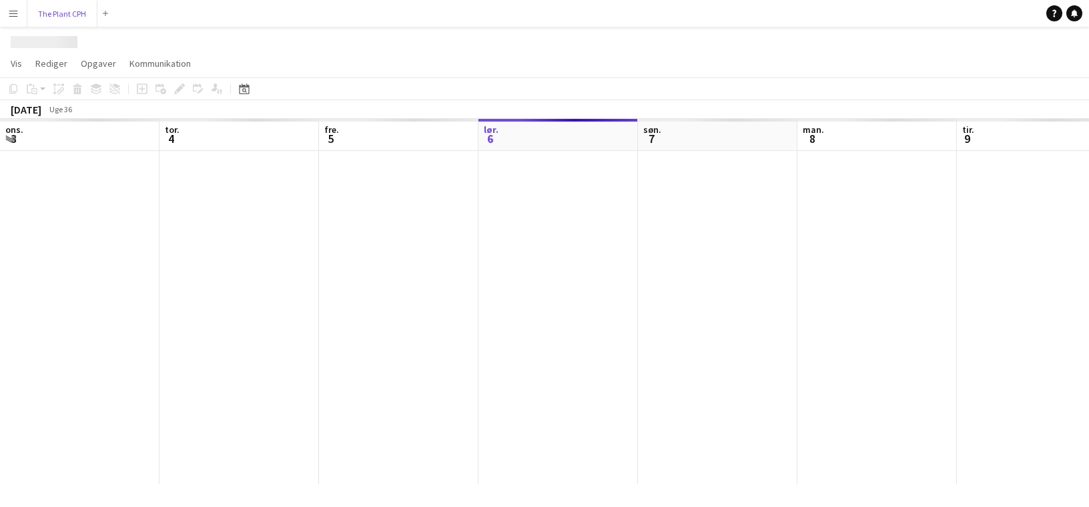
scroll to position [0, 319]
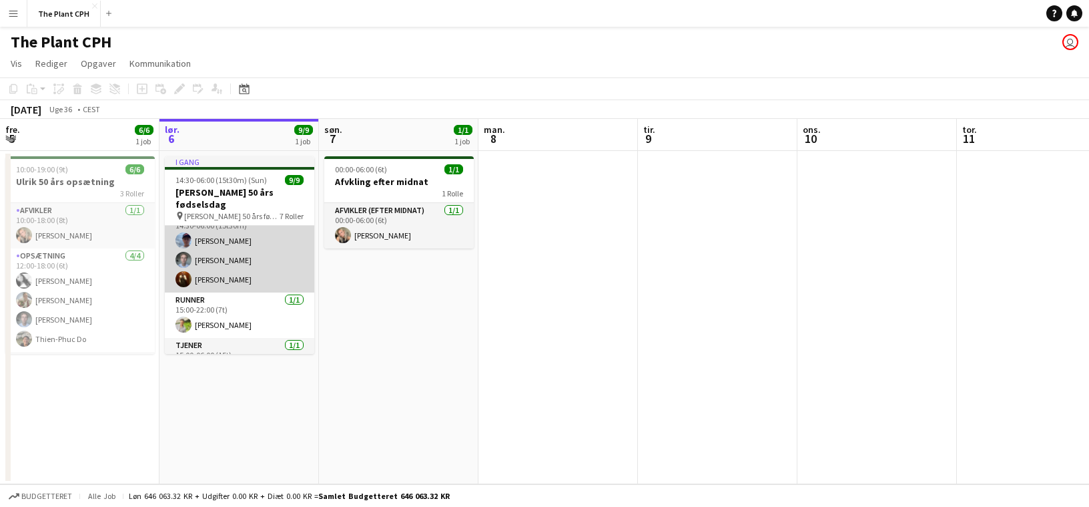
click at [255, 270] on app-card-role "Tjener [DATE] 14:30-06:00 (15t30m) [PERSON_NAME] [PERSON_NAME] [PERSON_NAME]" at bounding box center [240, 250] width 150 height 84
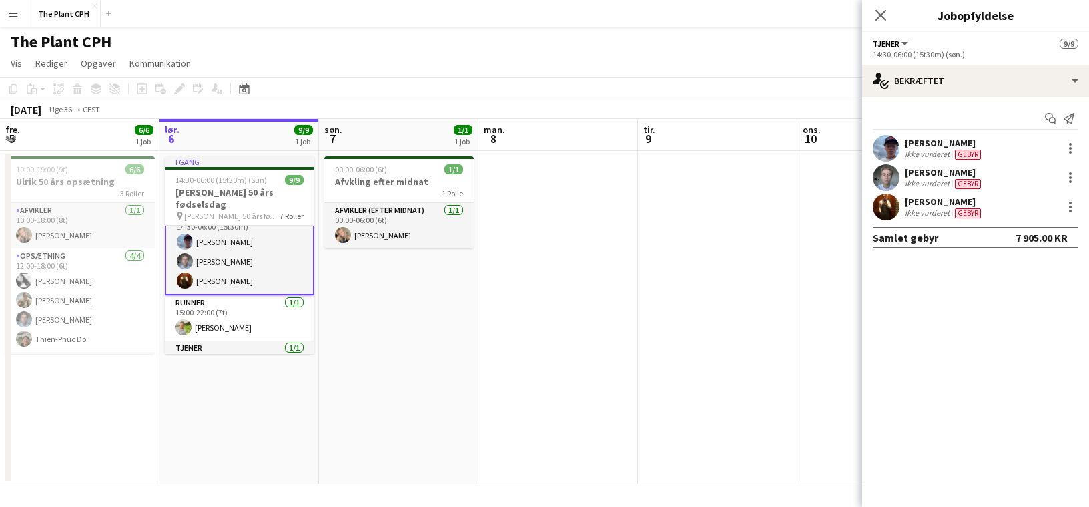
scroll to position [19, 0]
click at [991, 182] on span "Gebyr" at bounding box center [994, 184] width 26 height 10
